Goal: Task Accomplishment & Management: Manage account settings

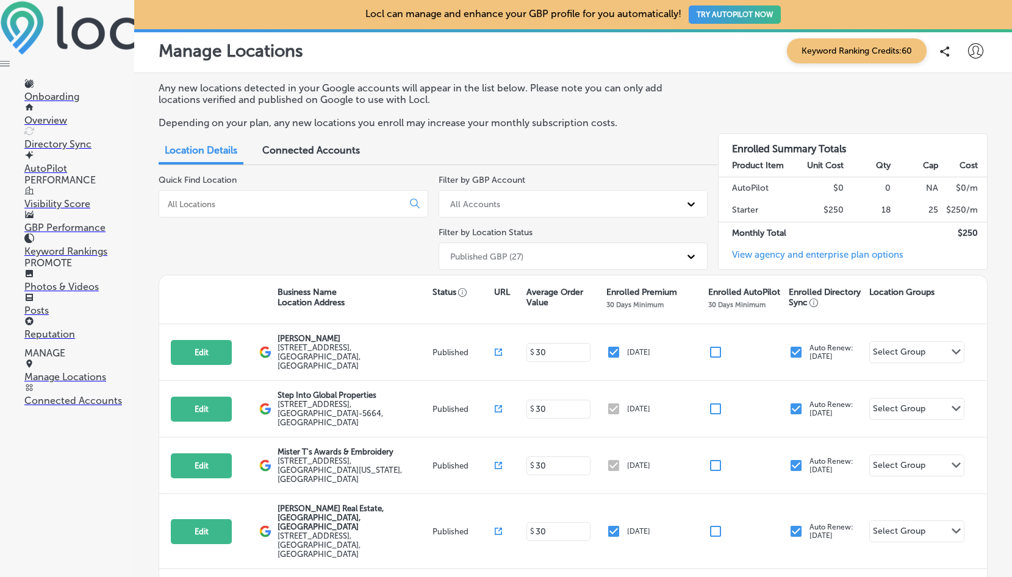
scroll to position [138, 0]
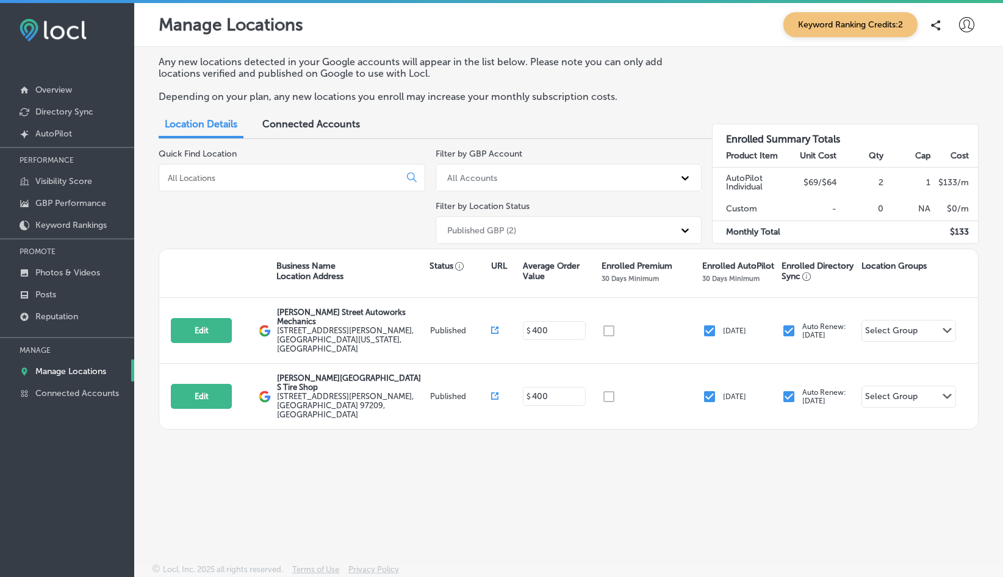
click at [299, 129] on span "Connected Accounts" at bounding box center [311, 124] width 98 height 12
